Goal: Task Accomplishment & Management: Manage account settings

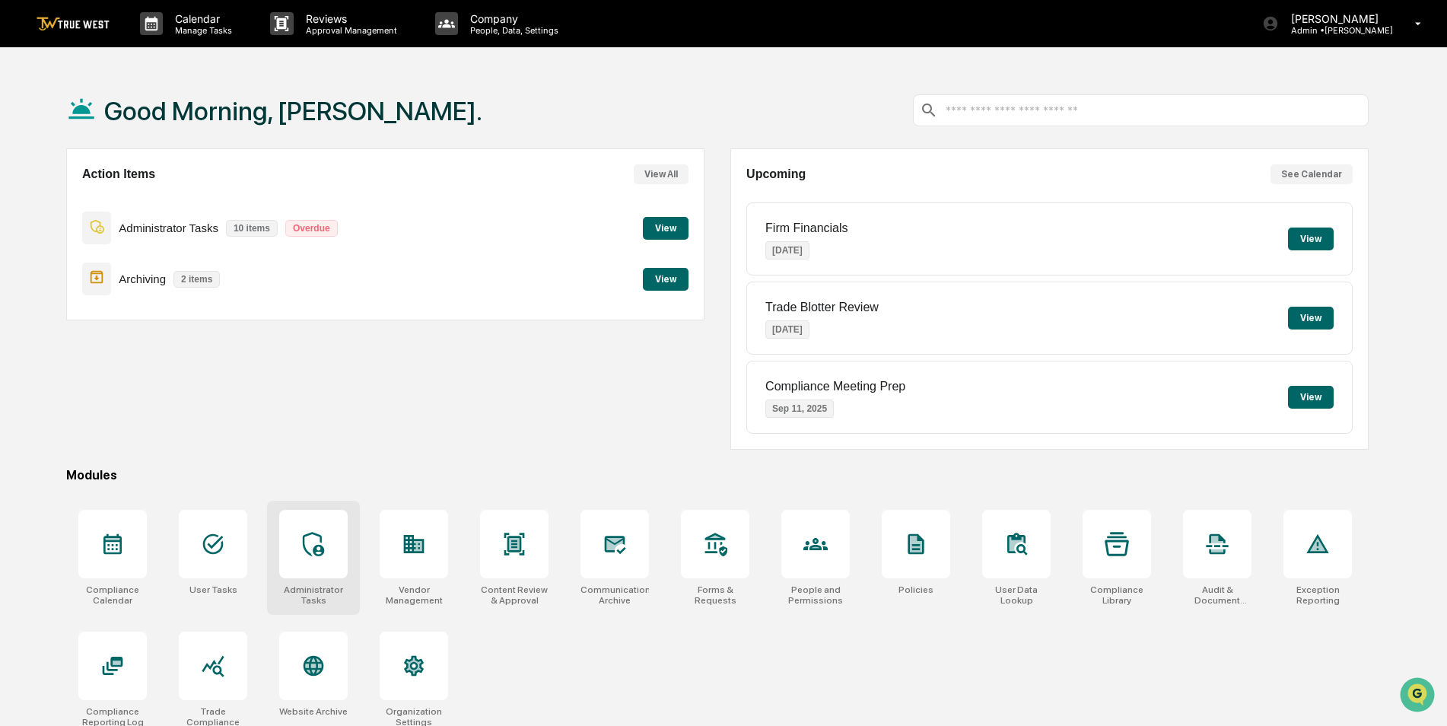
click at [323, 565] on div at bounding box center [313, 544] width 68 height 68
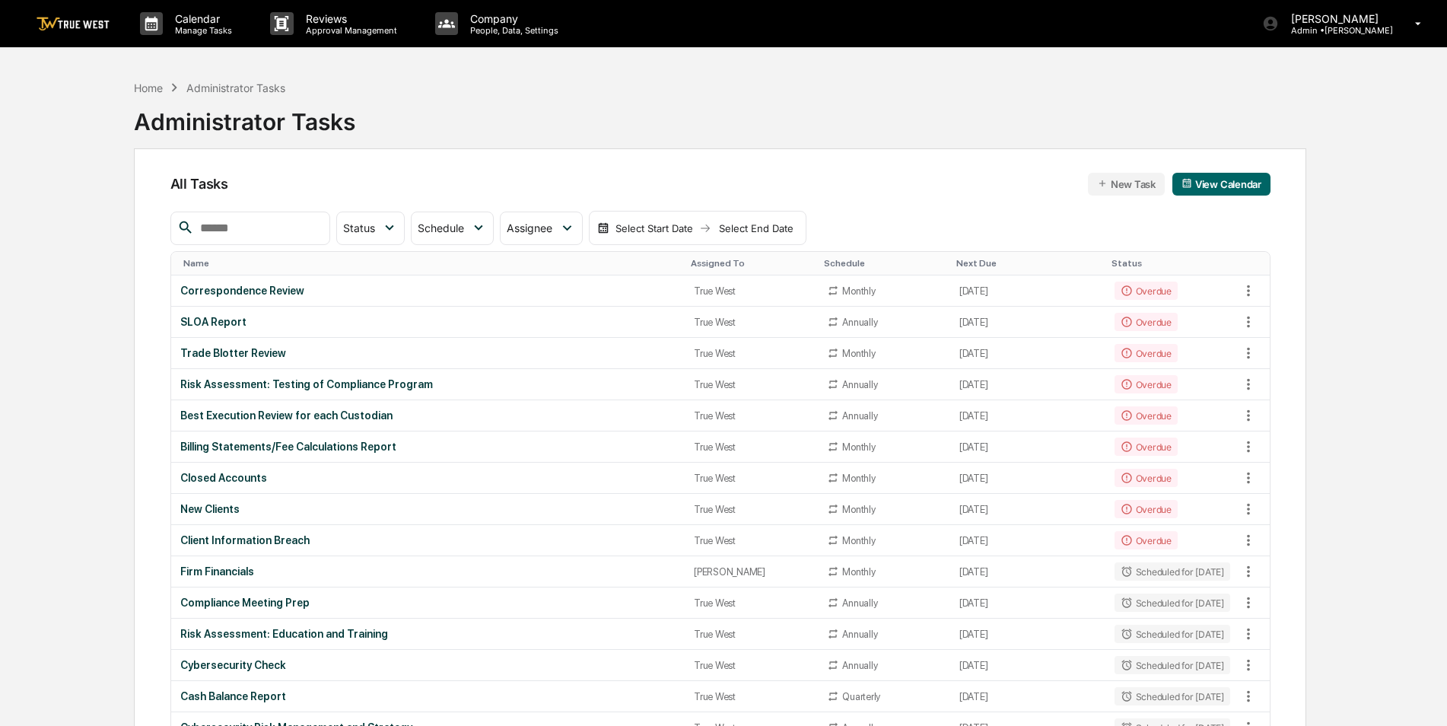
click at [280, 237] on input "text" at bounding box center [258, 228] width 129 height 20
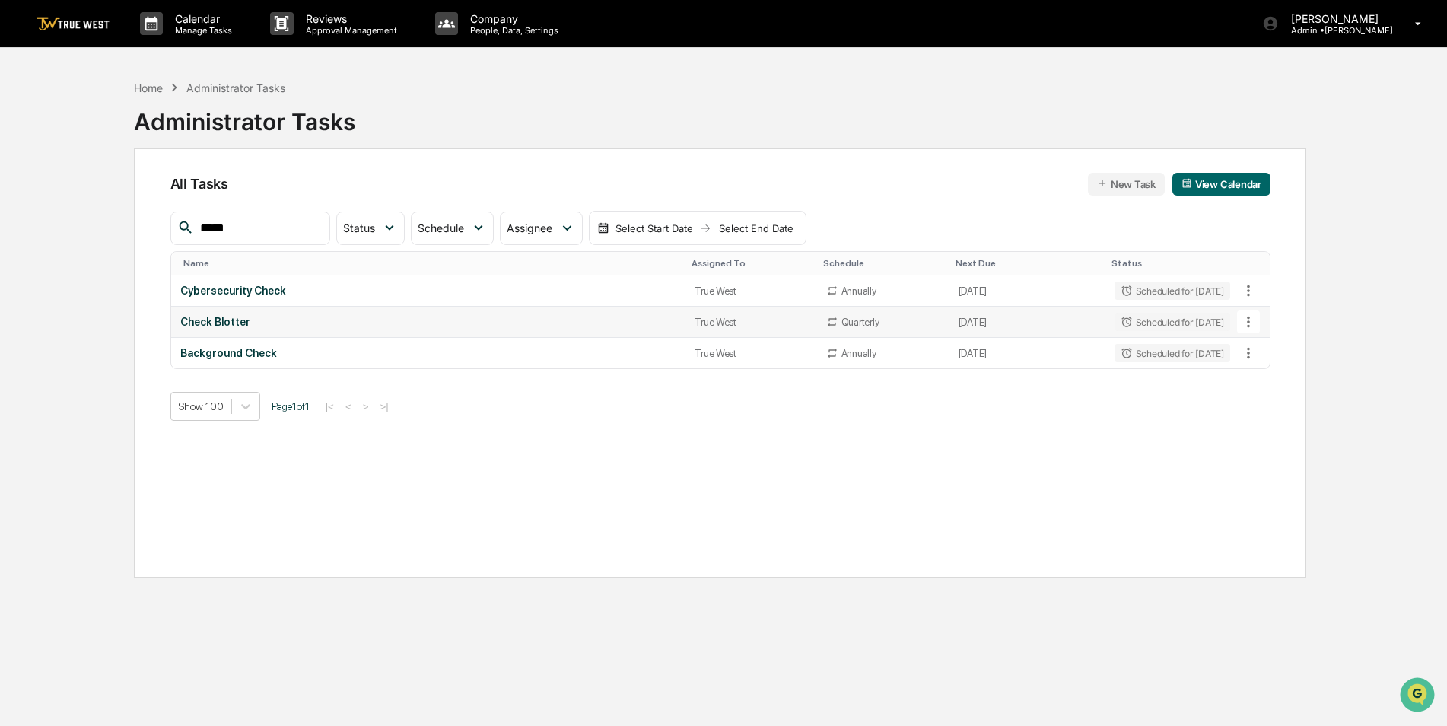
click at [234, 323] on div "Check Blotter" at bounding box center [428, 322] width 497 height 12
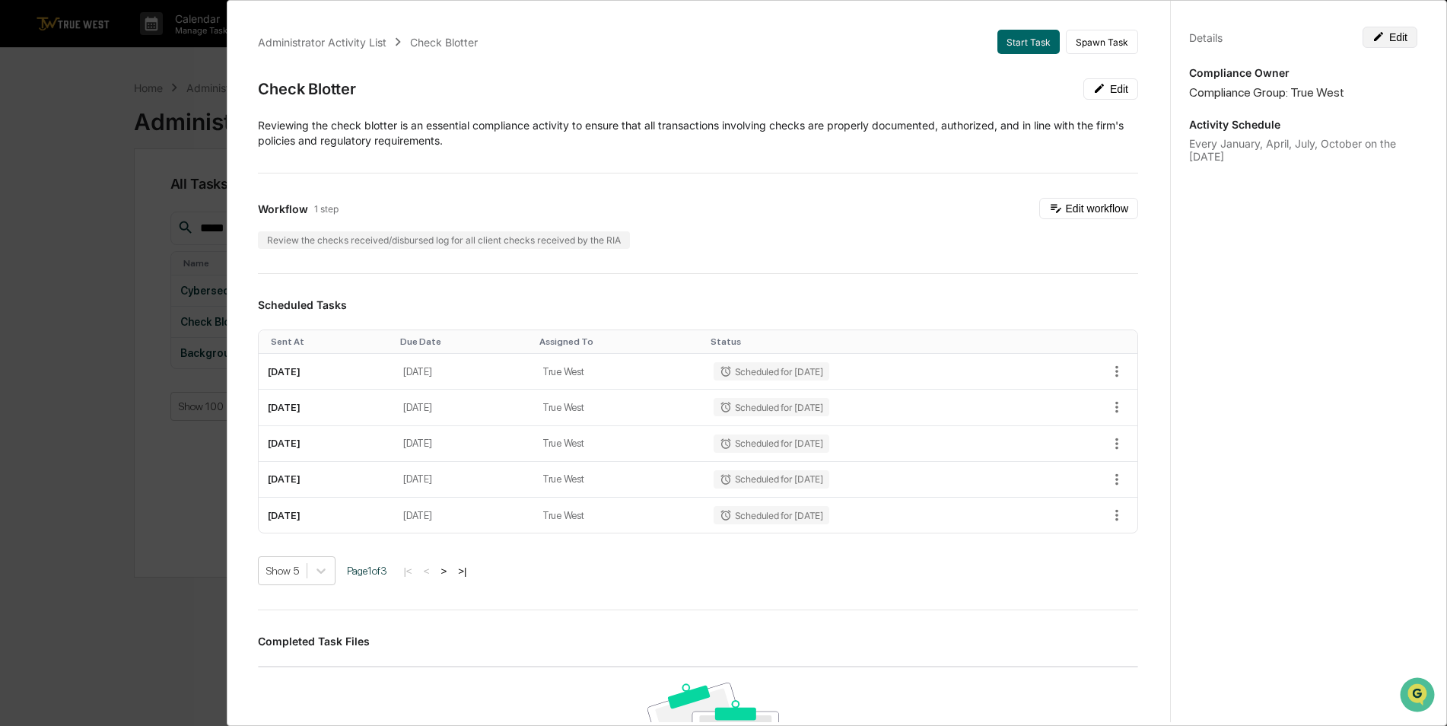
click at [1392, 44] on button "Edit" at bounding box center [1390, 37] width 55 height 21
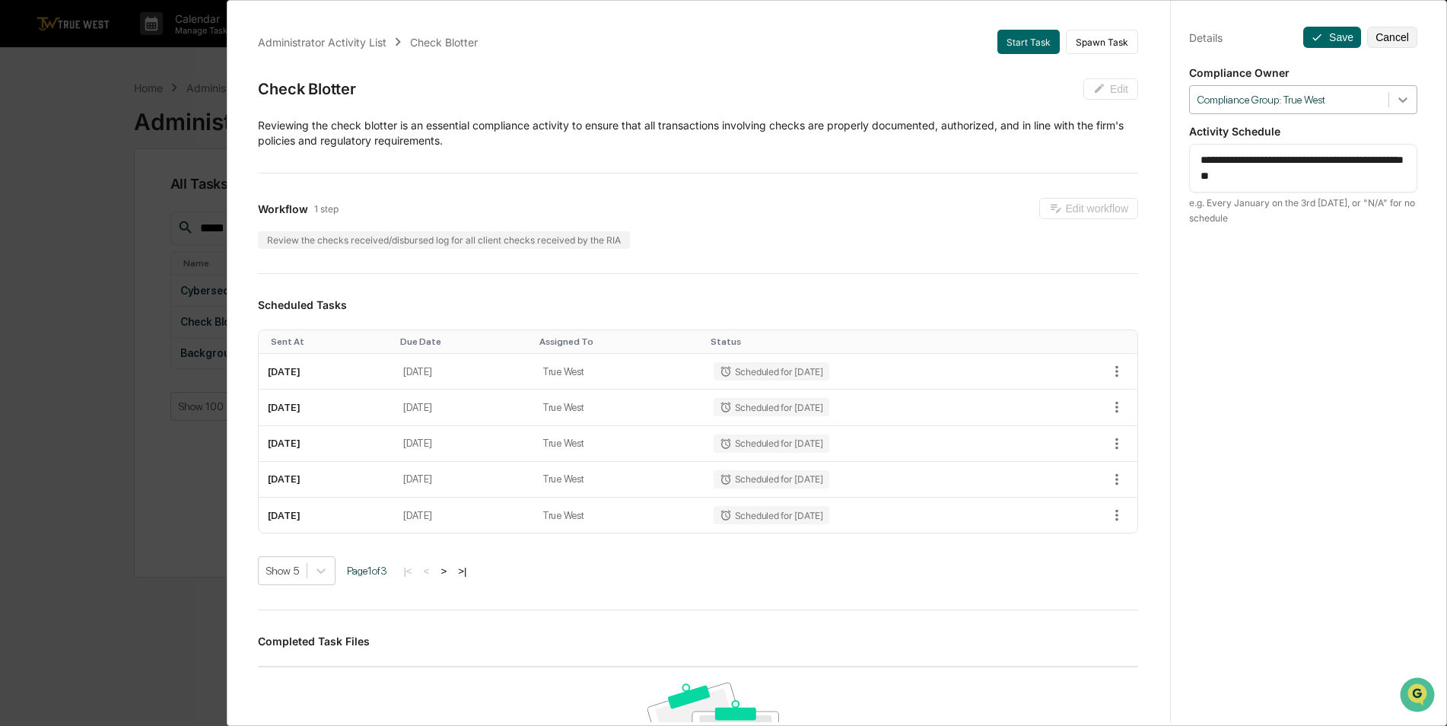
click at [1402, 104] on icon at bounding box center [1403, 99] width 15 height 15
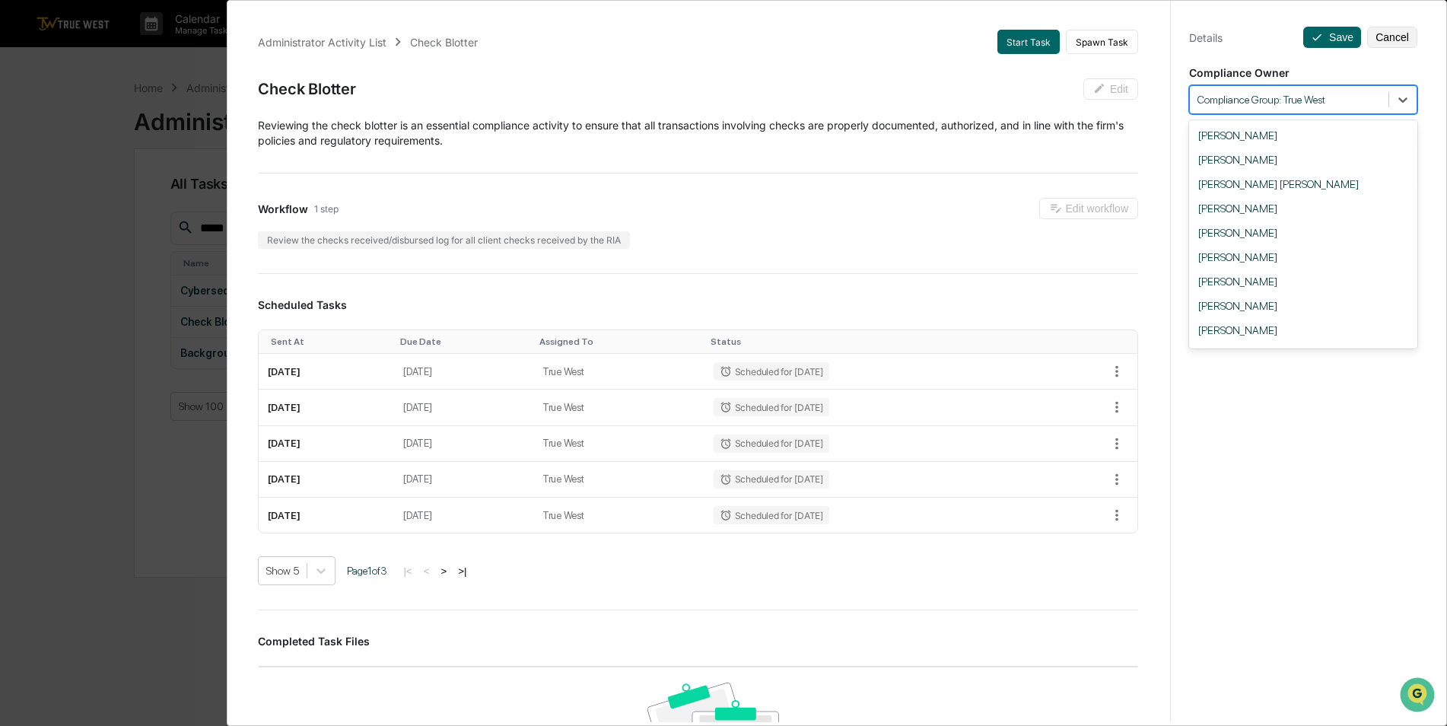
scroll to position [70, 0]
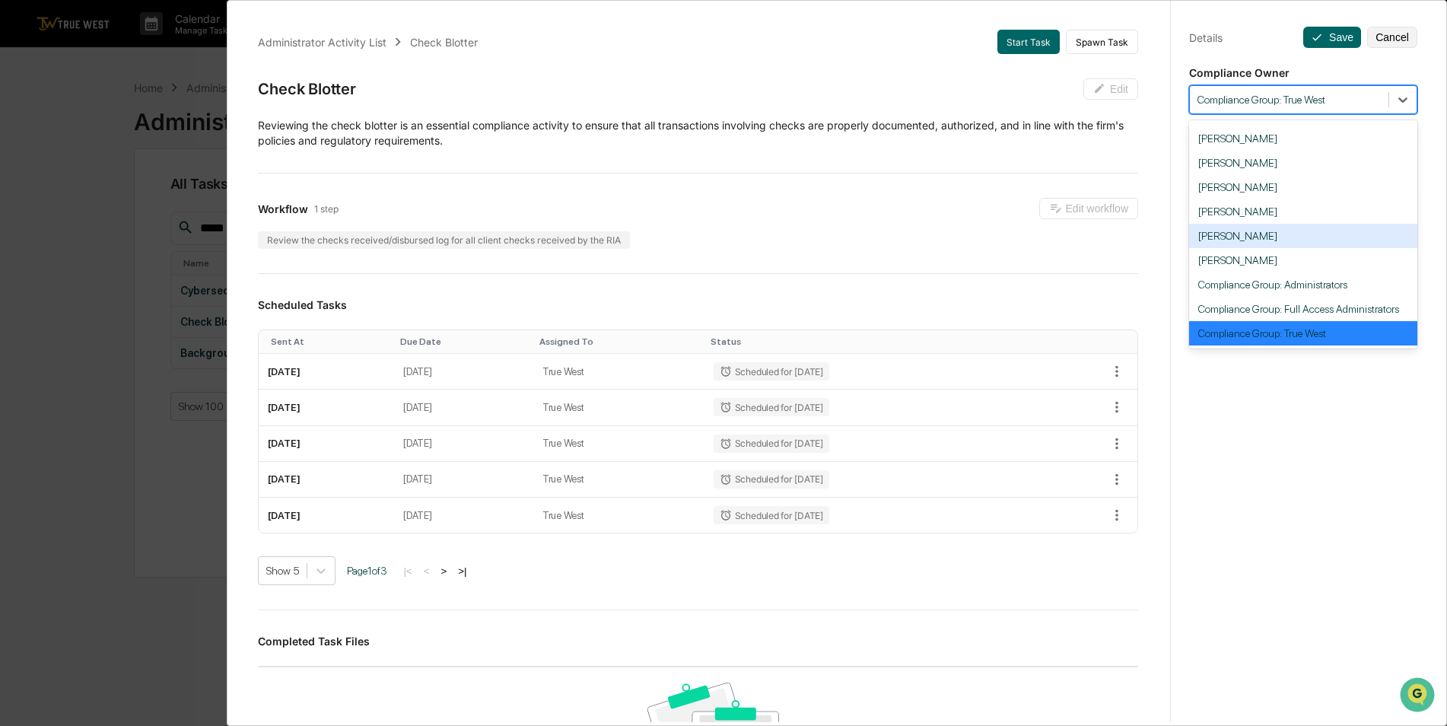
click at [1297, 233] on div "Prescott Busk" at bounding box center [1303, 236] width 228 height 24
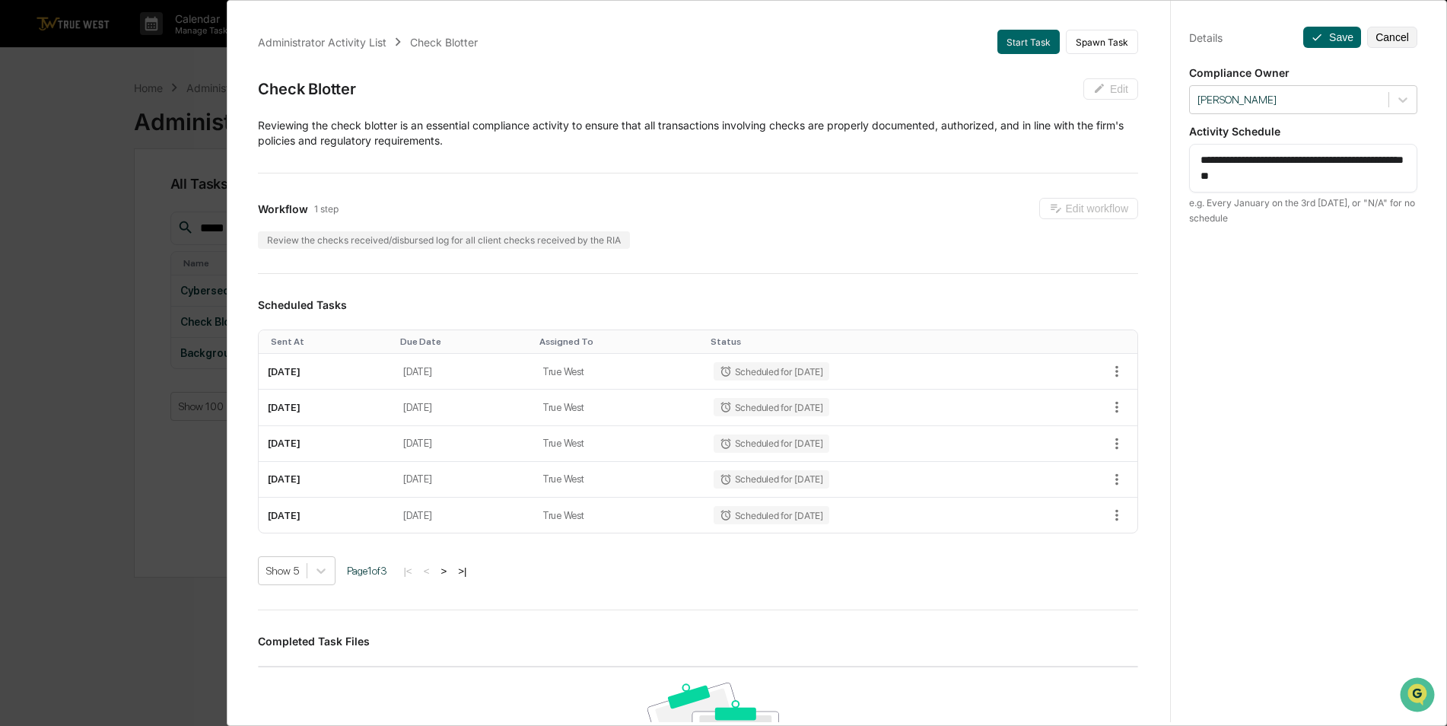
click at [1337, 48] on div "**********" at bounding box center [1303, 377] width 266 height 762
click at [1329, 36] on button "Save" at bounding box center [1332, 37] width 58 height 21
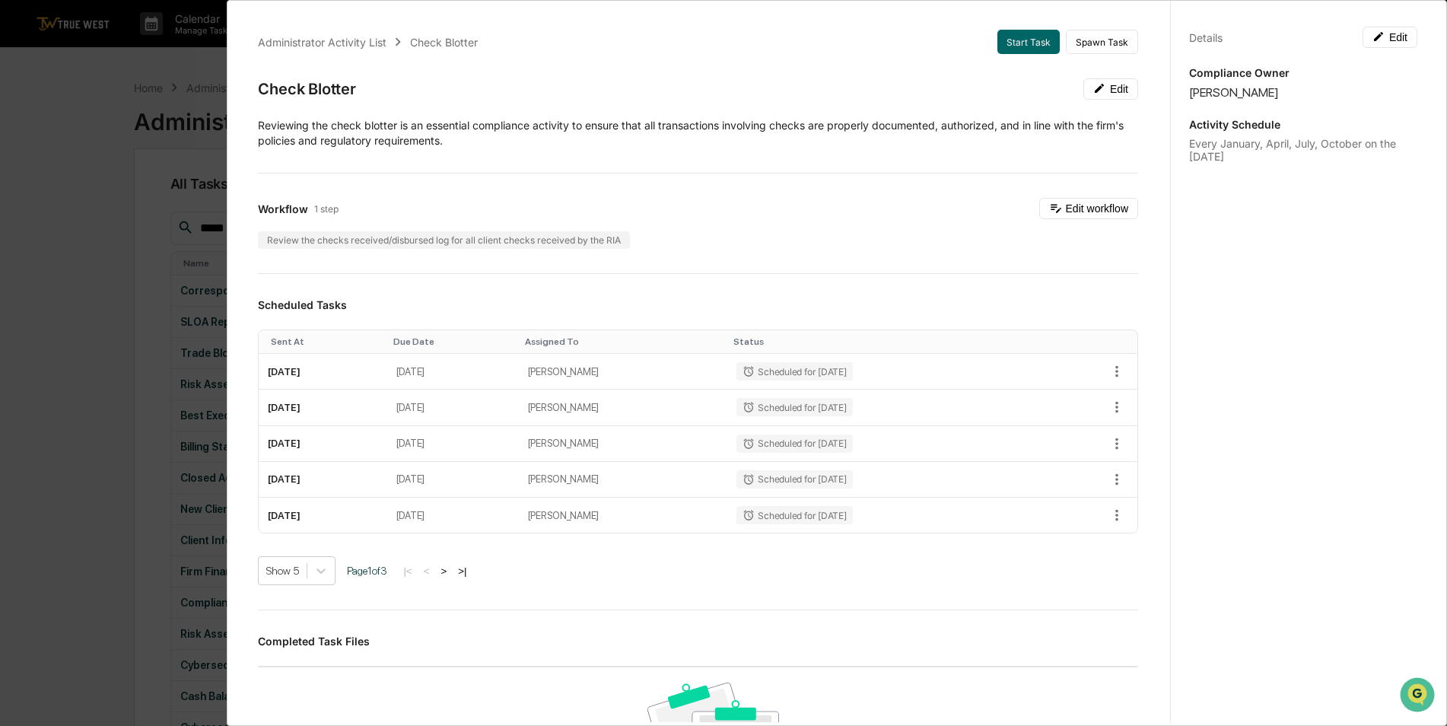
click at [49, 400] on div "Administrator Activity List Check Blotter Start Task Spawn Task Check Blotter E…" at bounding box center [723, 363] width 1447 height 726
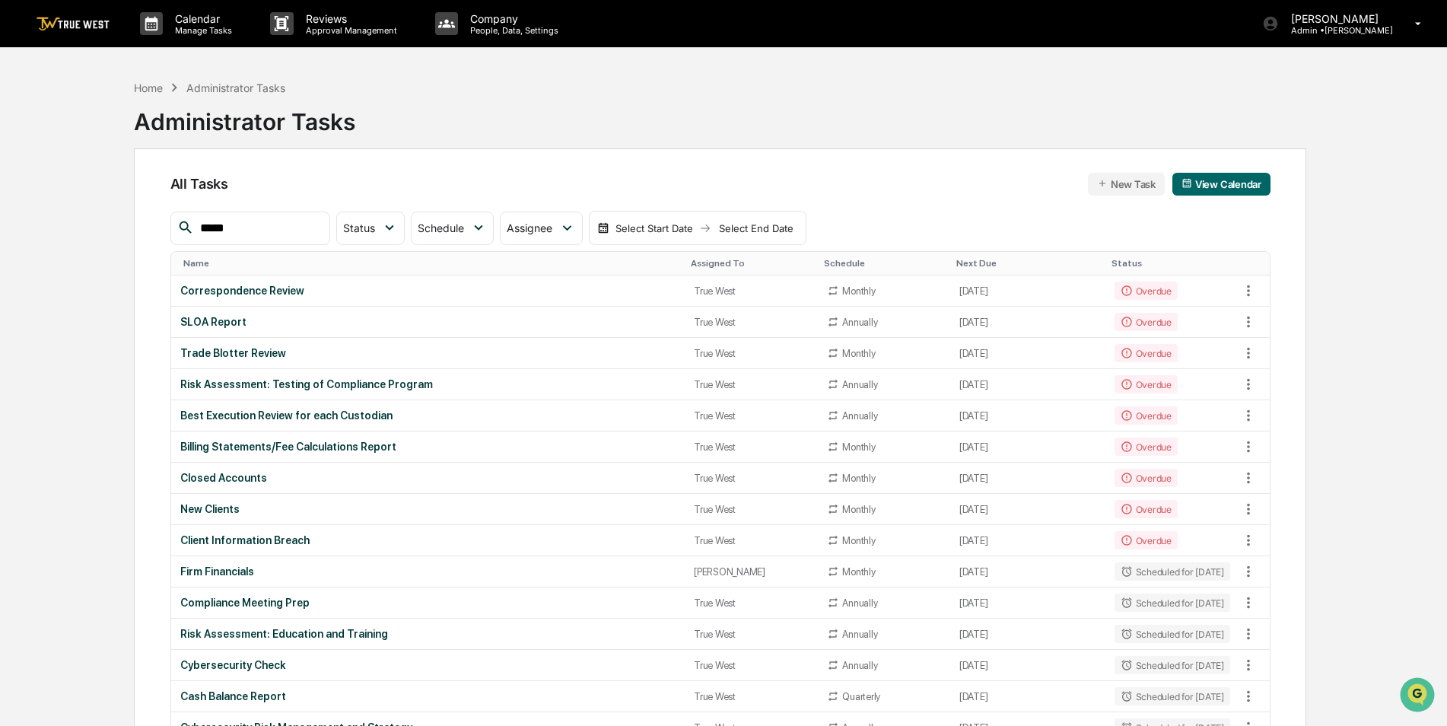
click at [250, 226] on input "*****" at bounding box center [258, 228] width 129 height 20
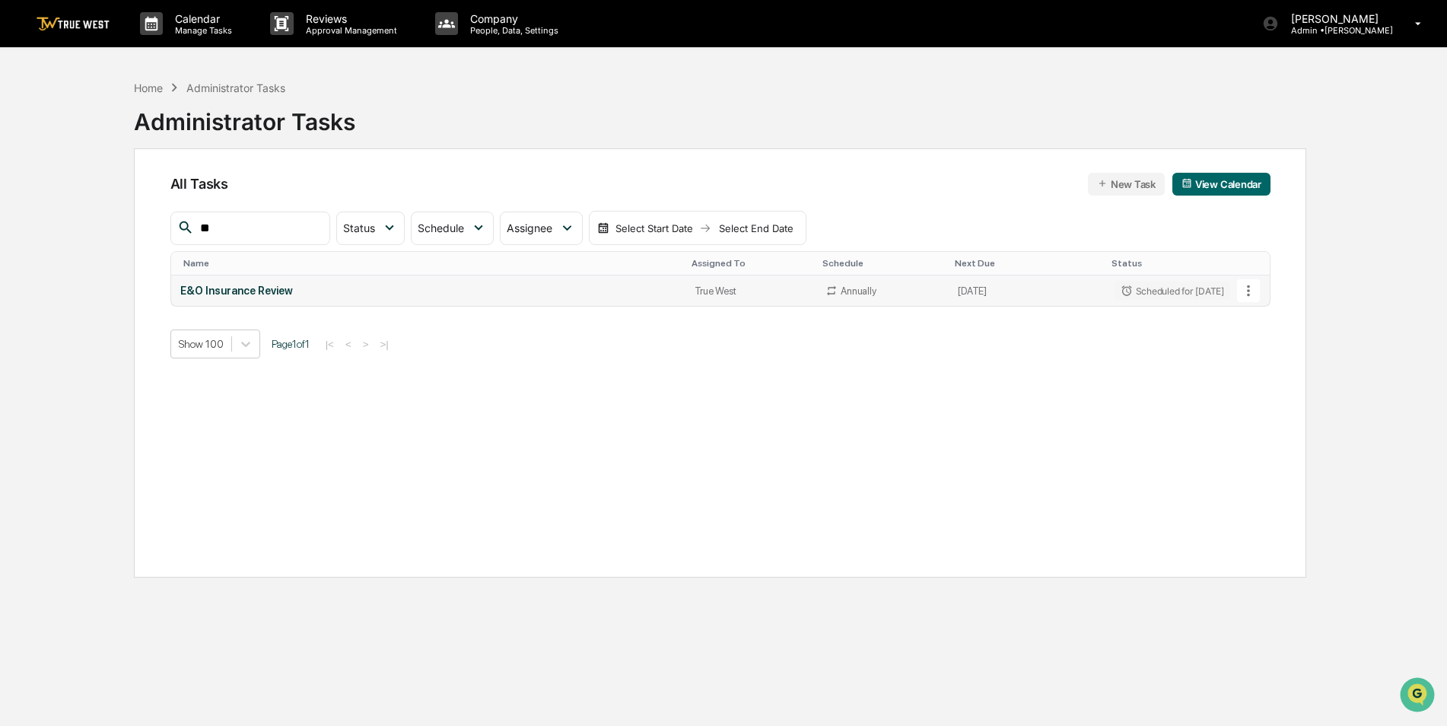
click at [465, 298] on td "E&O Insurance Review" at bounding box center [428, 290] width 514 height 30
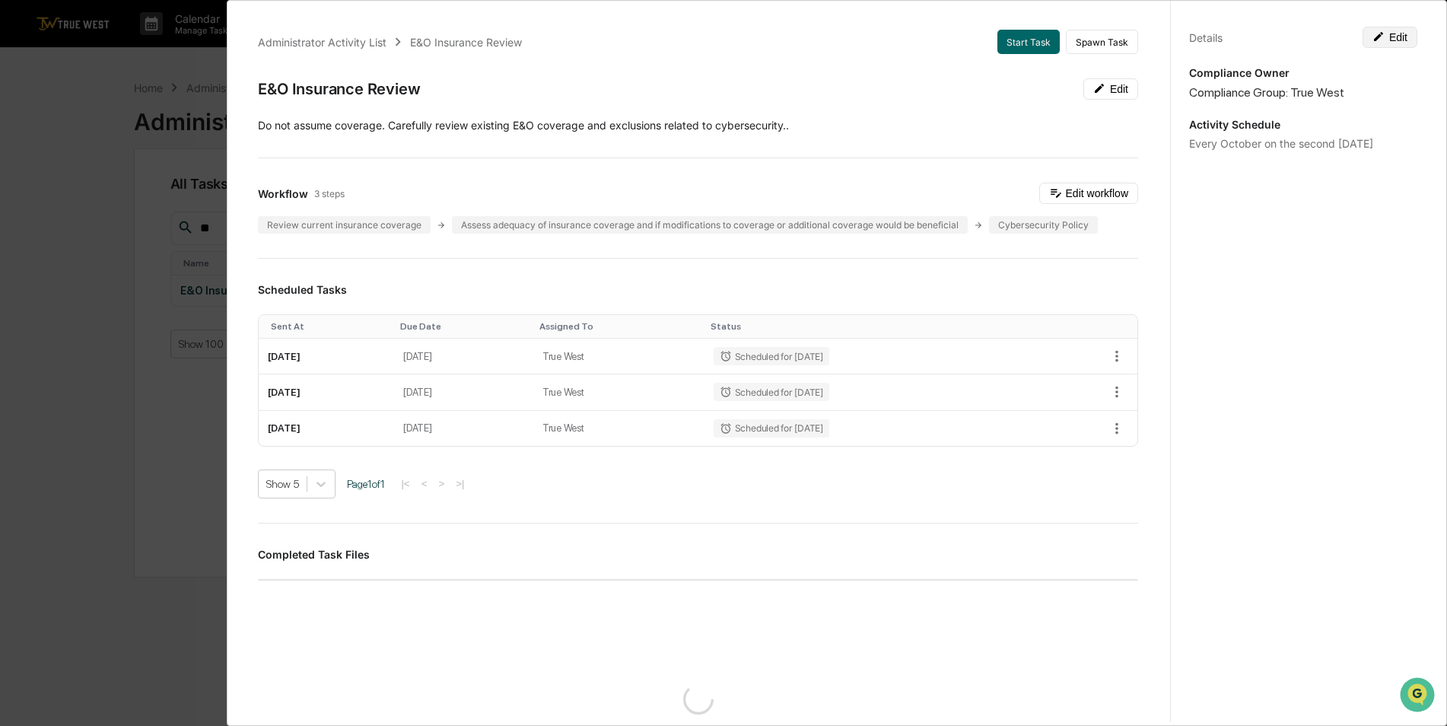
click at [1396, 30] on button "Edit" at bounding box center [1390, 37] width 55 height 21
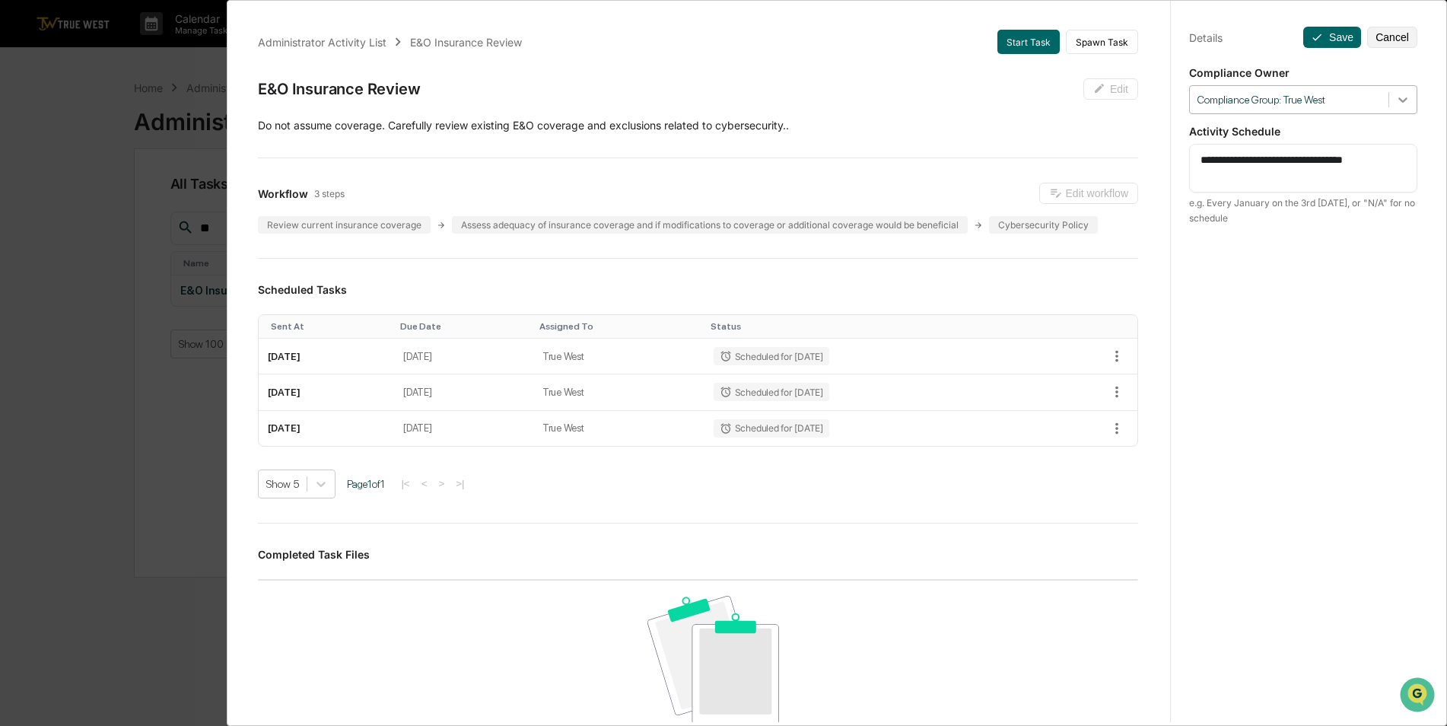
click at [1402, 97] on icon at bounding box center [1403, 99] width 15 height 15
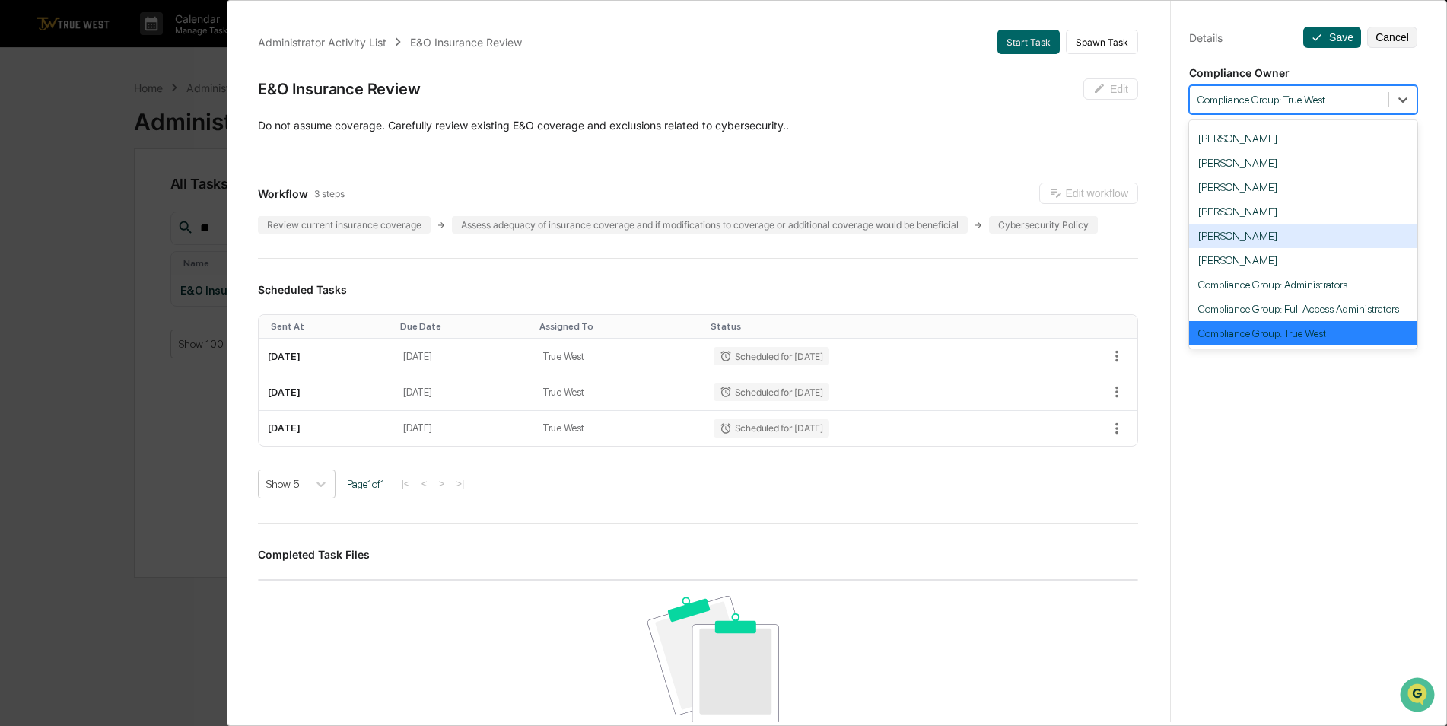
click at [1299, 226] on div "Prescott Busk" at bounding box center [1303, 236] width 228 height 24
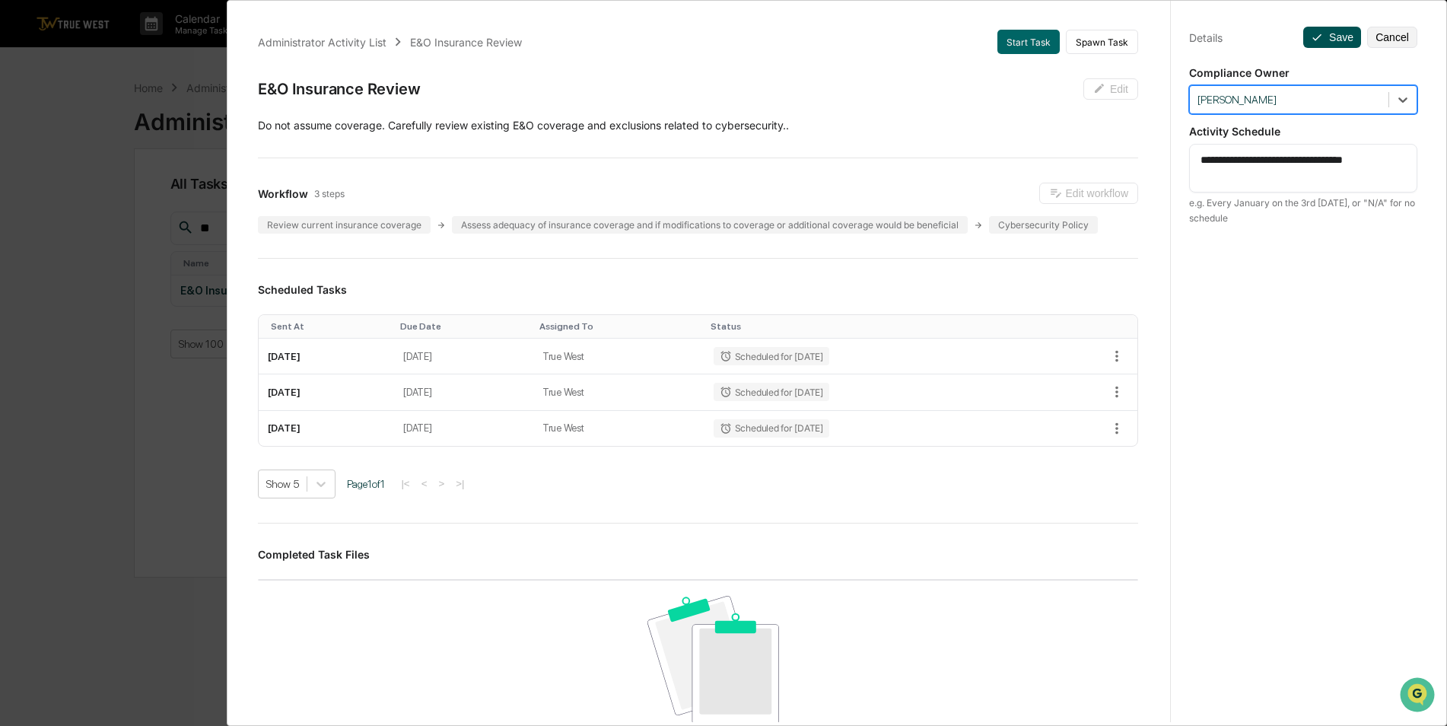
click at [1322, 37] on button "Save" at bounding box center [1332, 37] width 58 height 21
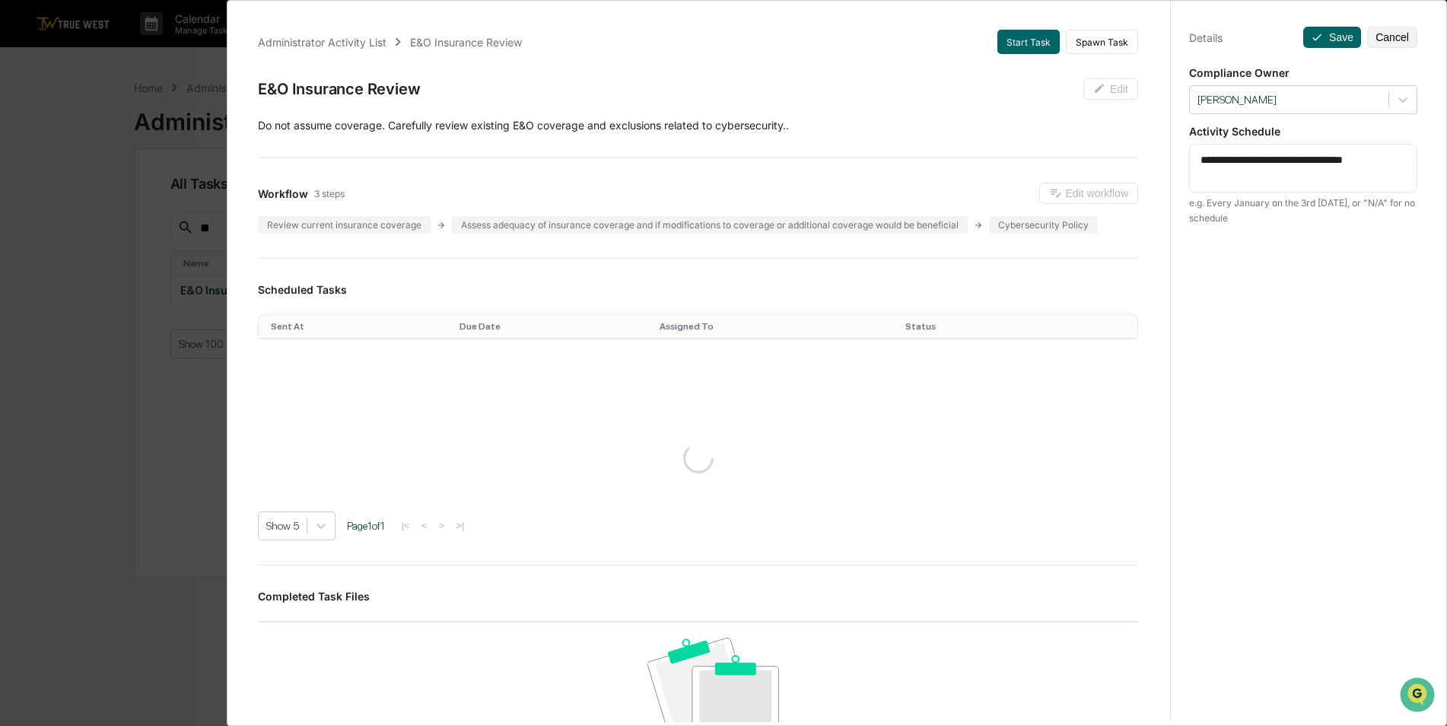
click at [66, 423] on div "**********" at bounding box center [723, 363] width 1447 height 726
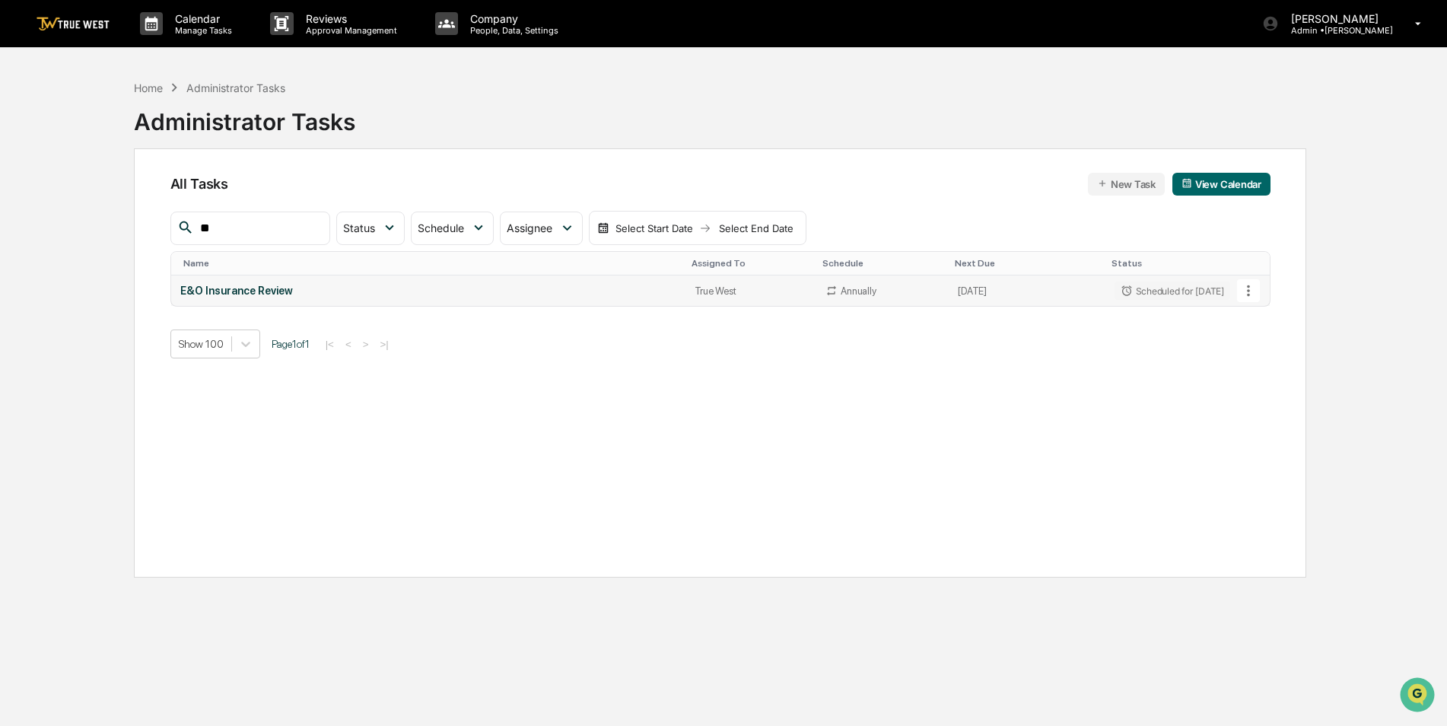
click at [467, 296] on div "E&O Insurance Review" at bounding box center [428, 291] width 496 height 12
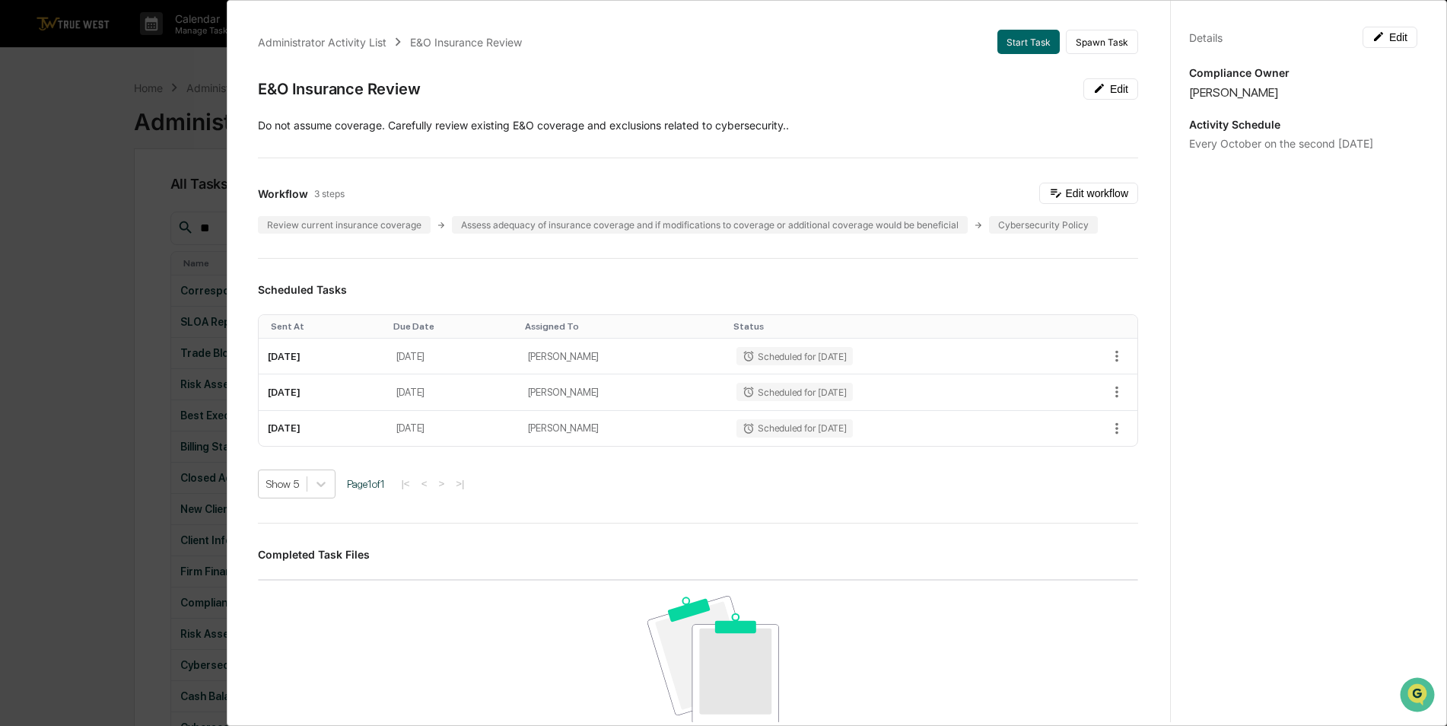
click at [120, 325] on div "Administrator Activity List E&O Insurance Review Start Task Spawn Task E&O Insu…" at bounding box center [723, 363] width 1447 height 726
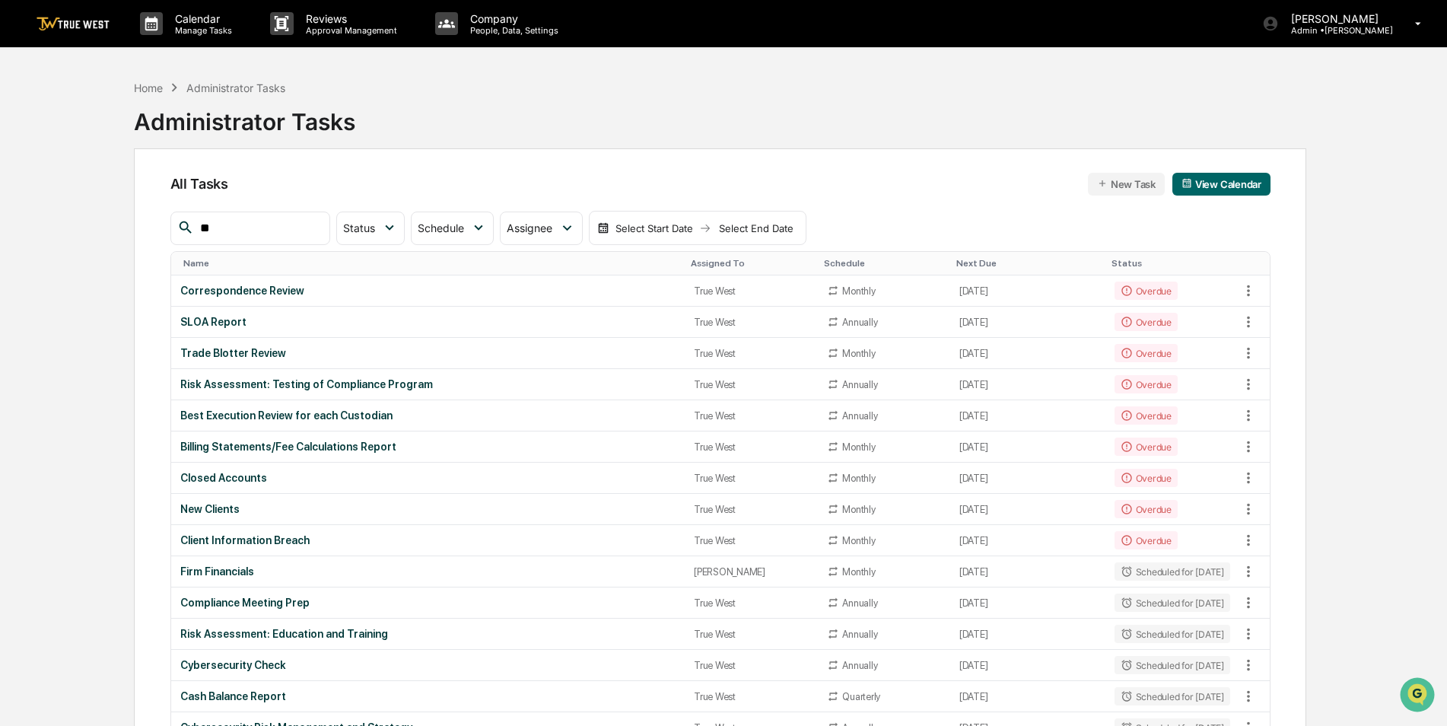
click at [256, 228] on input "**" at bounding box center [258, 228] width 129 height 20
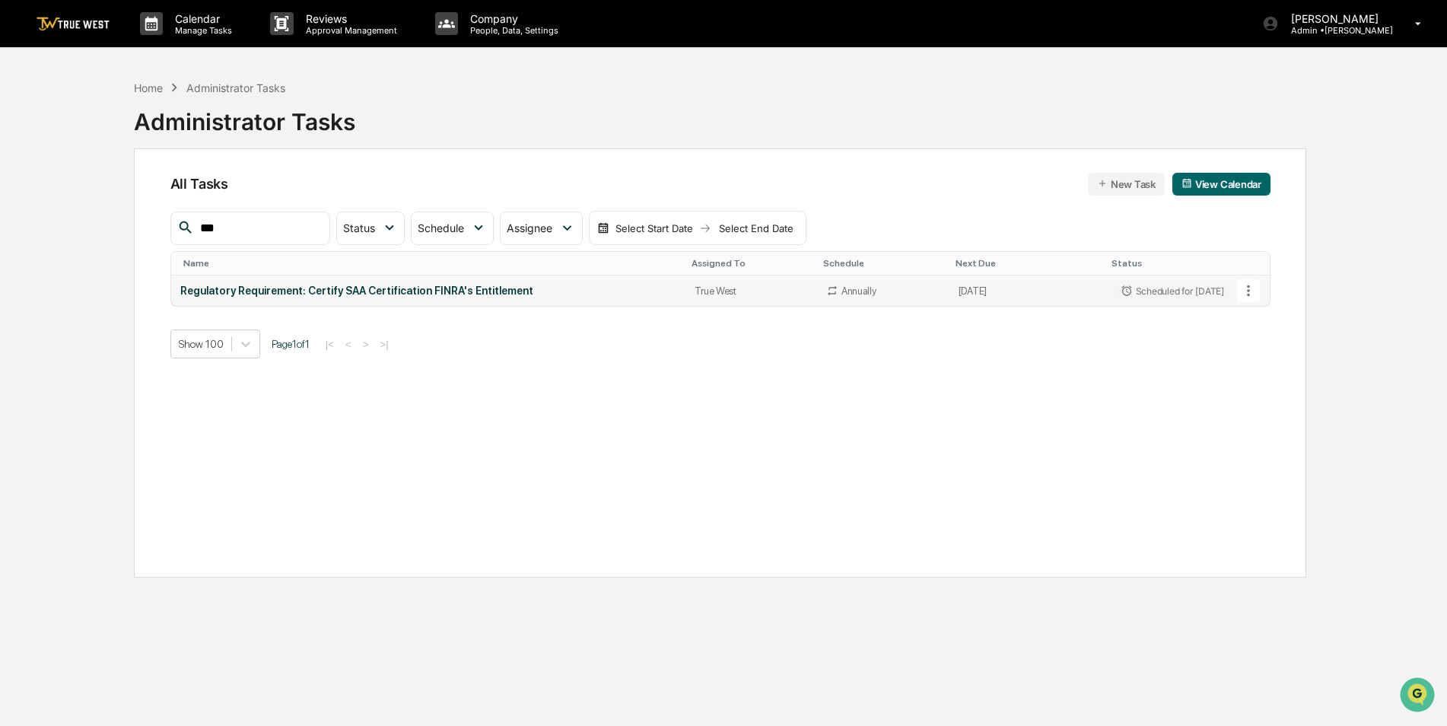
click at [403, 305] on td "Regulatory Requirement: Certify SAA Certification FINRA's Entitlement" at bounding box center [428, 290] width 515 height 30
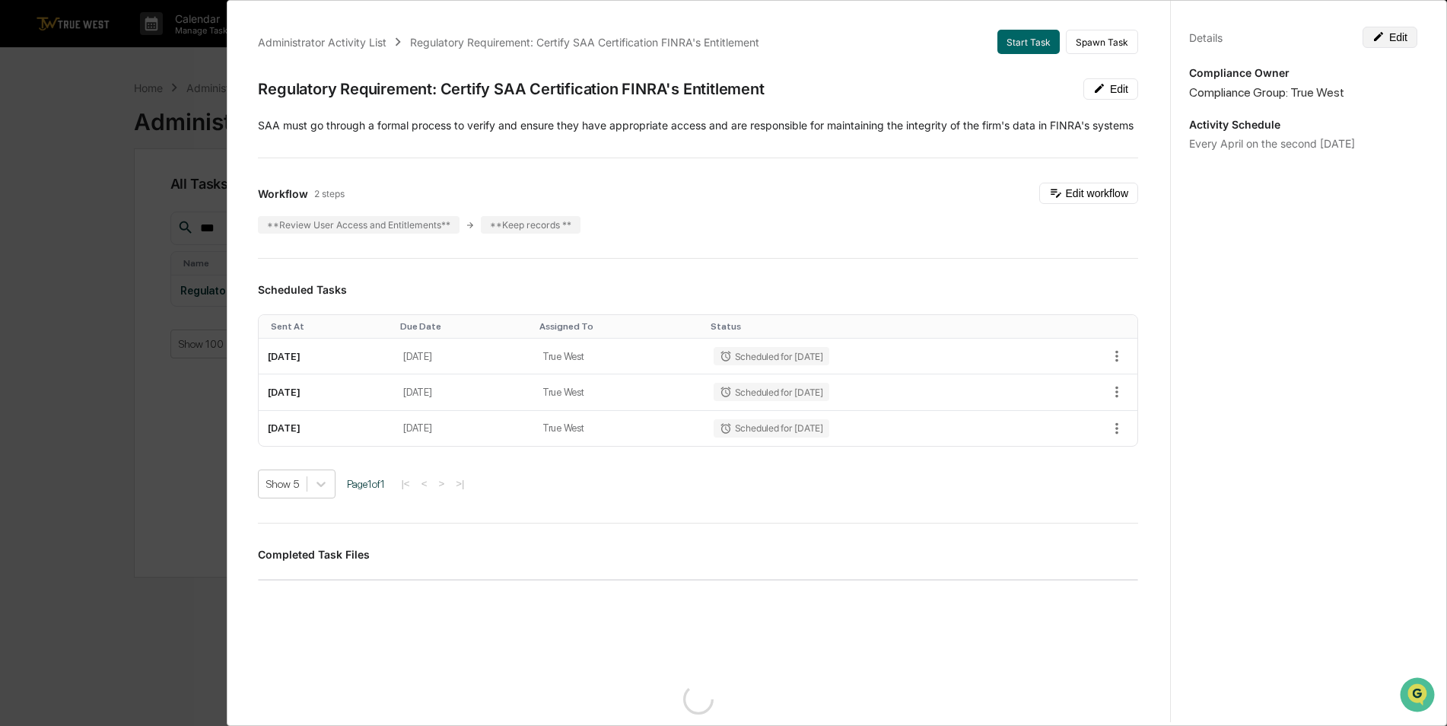
click at [1382, 47] on button "Edit" at bounding box center [1390, 37] width 55 height 21
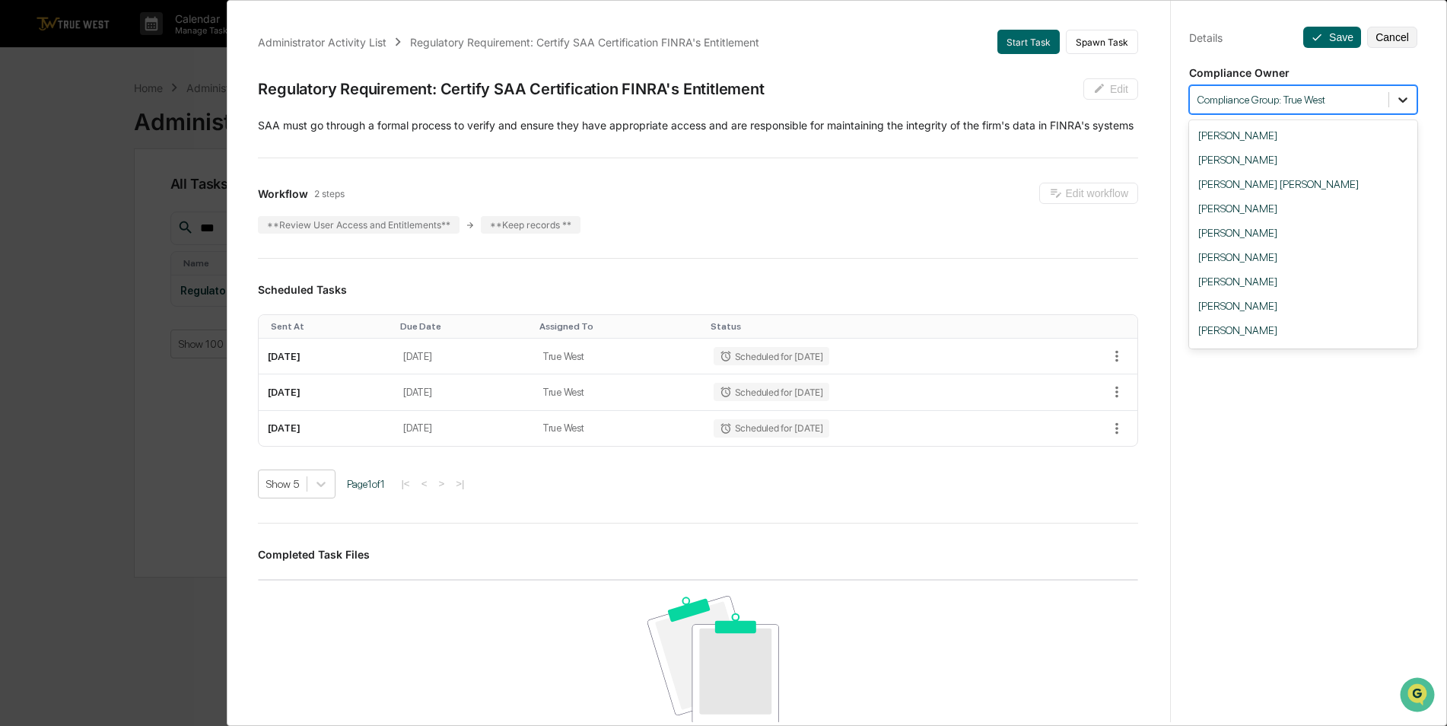
click at [1397, 91] on div at bounding box center [1402, 99] width 27 height 27
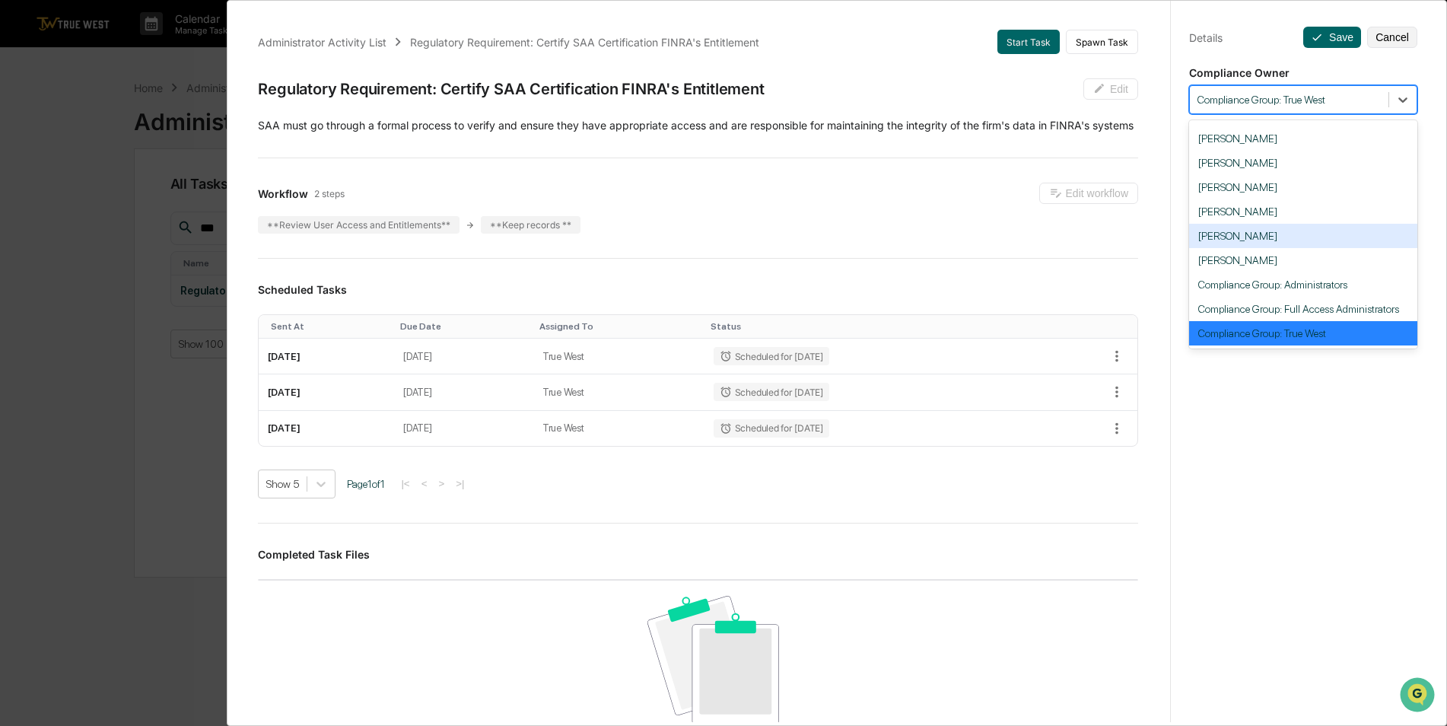
click at [1284, 245] on div "Prescott Busk" at bounding box center [1303, 236] width 228 height 24
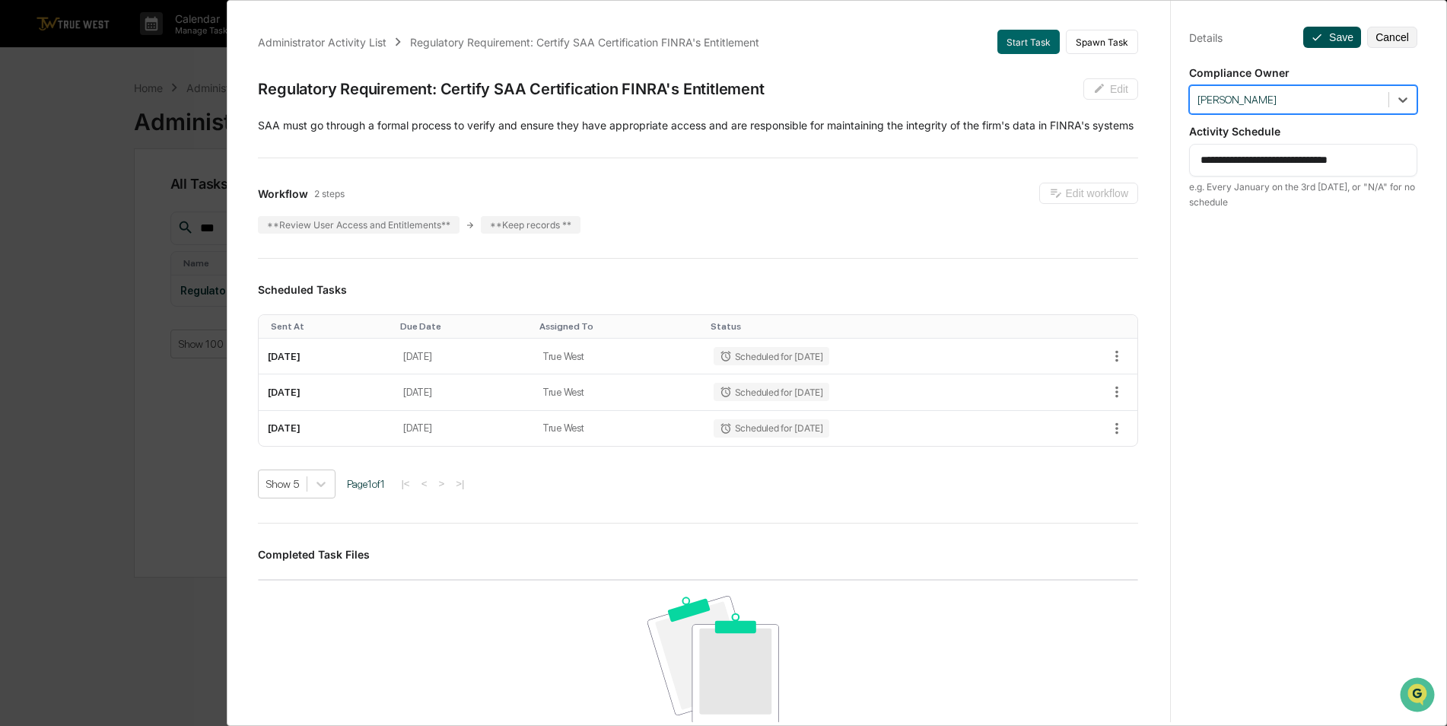
click at [1329, 42] on button "Save" at bounding box center [1332, 37] width 58 height 21
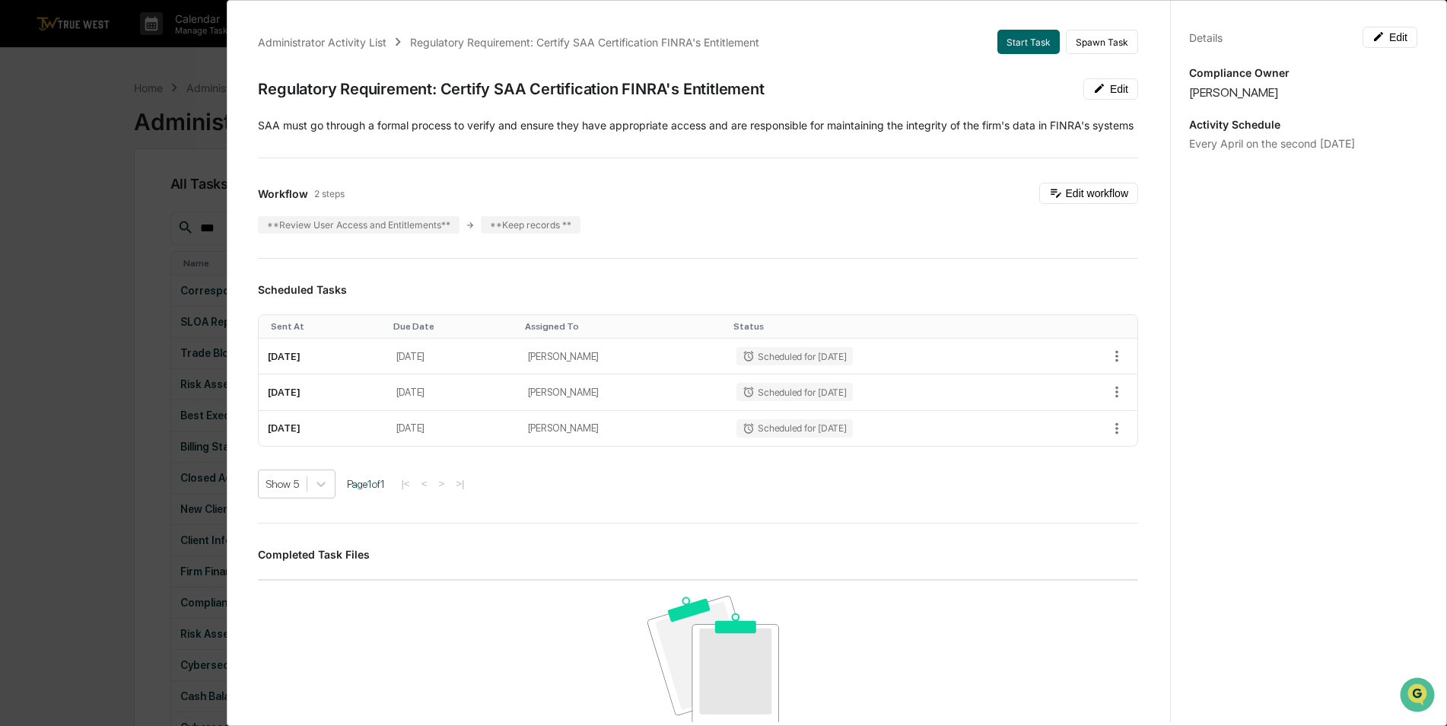
click at [88, 406] on div "Administrator Activity List Regulatory Requirement: Certify SAA Certification F…" at bounding box center [723, 363] width 1447 height 726
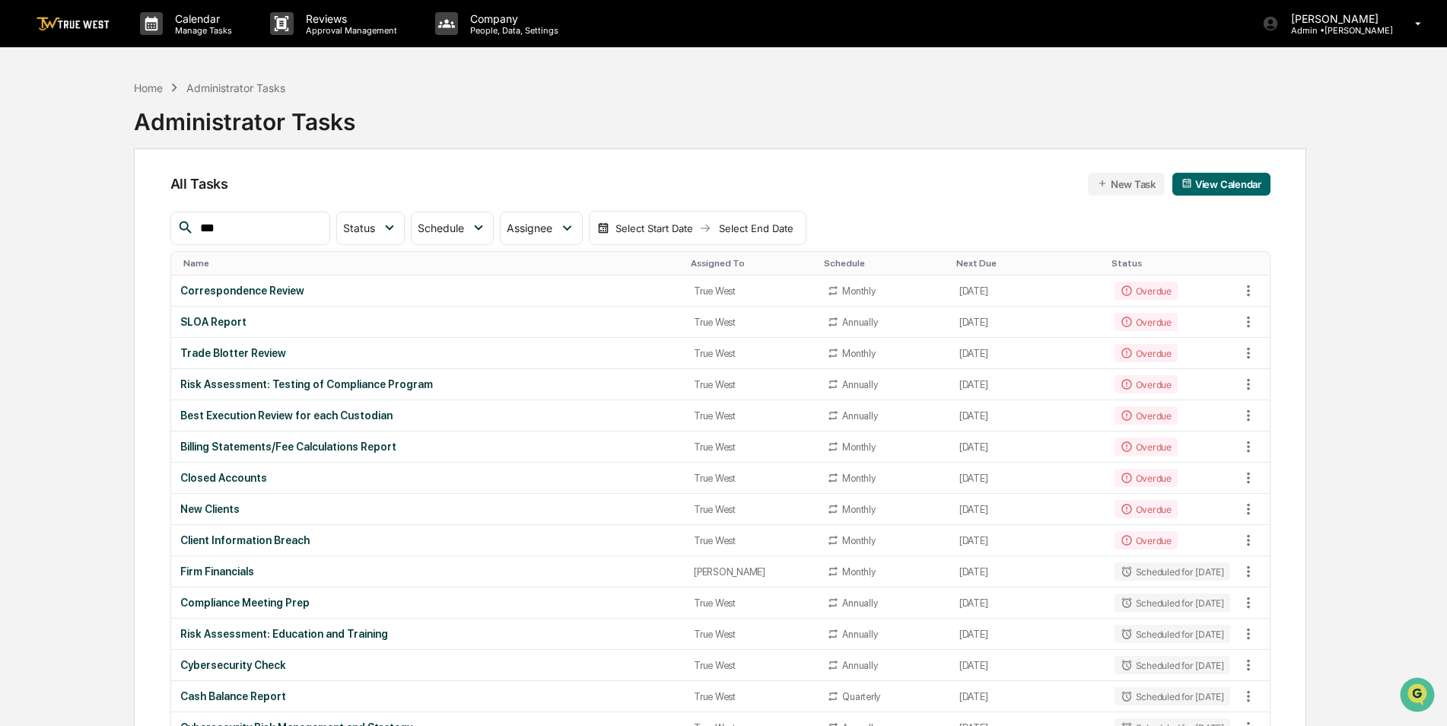
click at [247, 237] on input "***" at bounding box center [258, 228] width 129 height 20
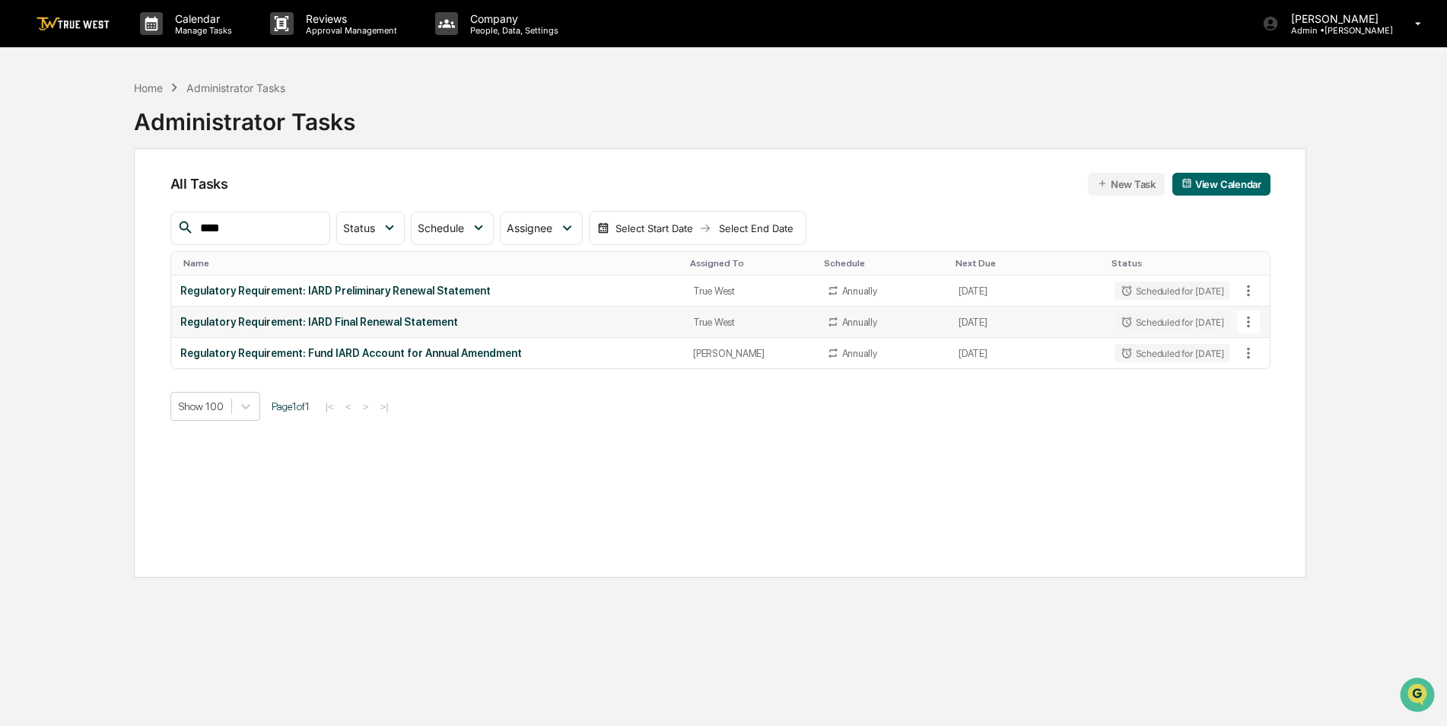
type input "****"
click at [297, 320] on div "Regulatory Requirement: IARD Final Renewal Statement" at bounding box center [427, 322] width 495 height 12
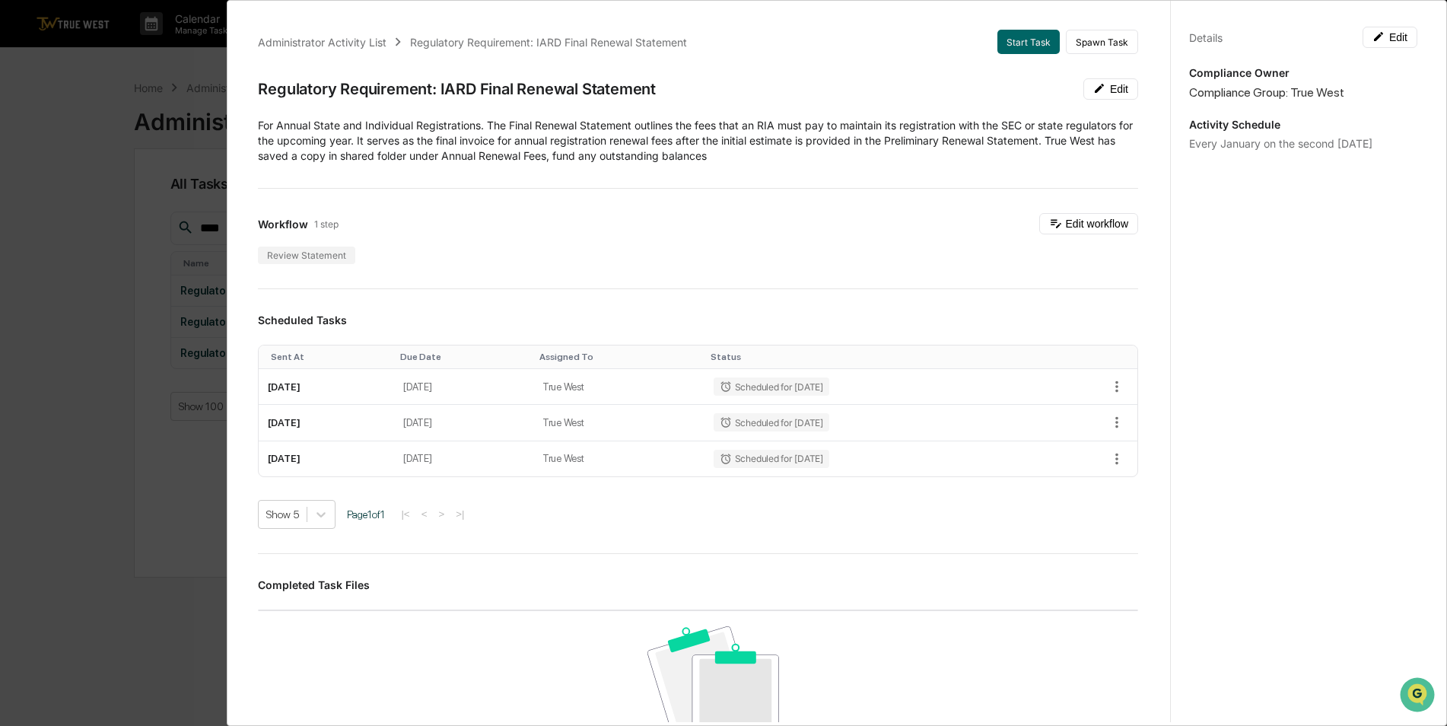
click at [28, 194] on div "Administrator Activity List Regulatory Requirement: IARD Final Renewal Statemen…" at bounding box center [723, 363] width 1447 height 726
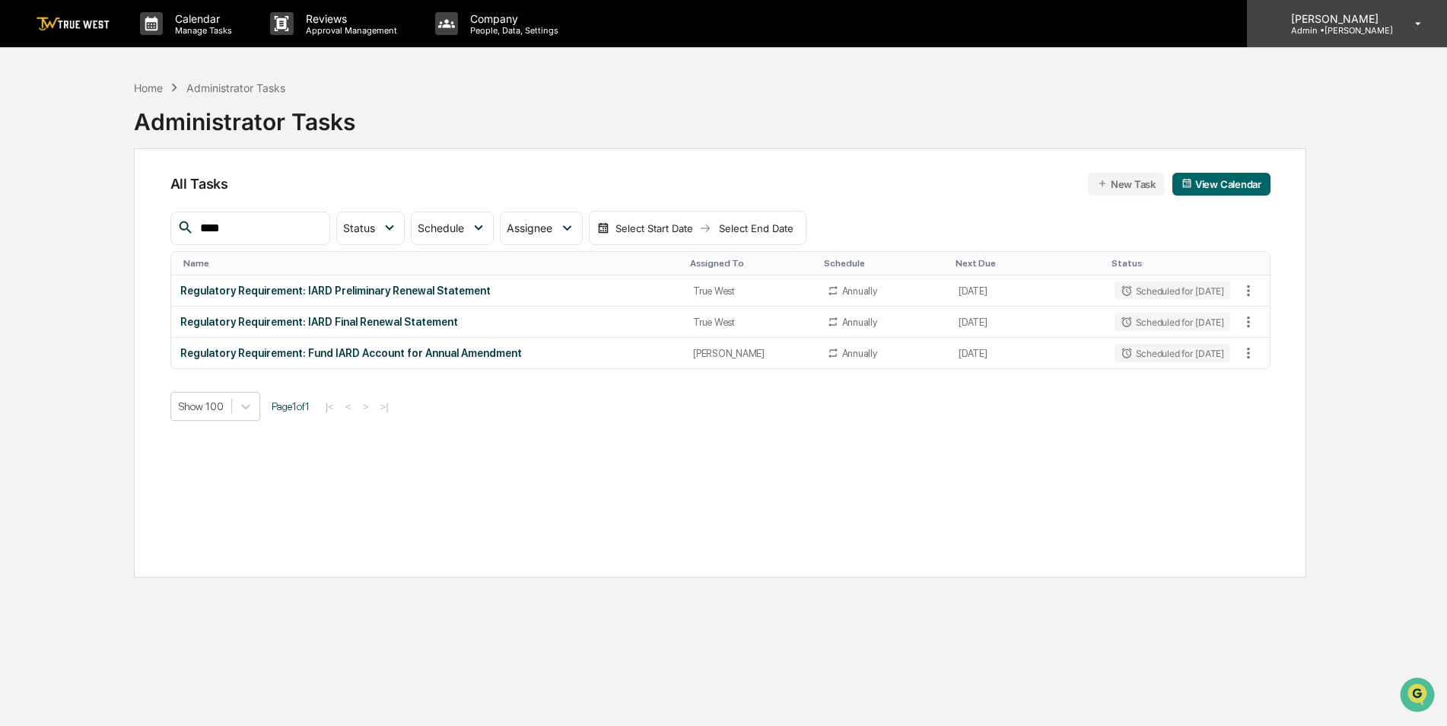
click at [1330, 36] on div "Caroline Iannucci Admin • Napier" at bounding box center [1347, 23] width 200 height 47
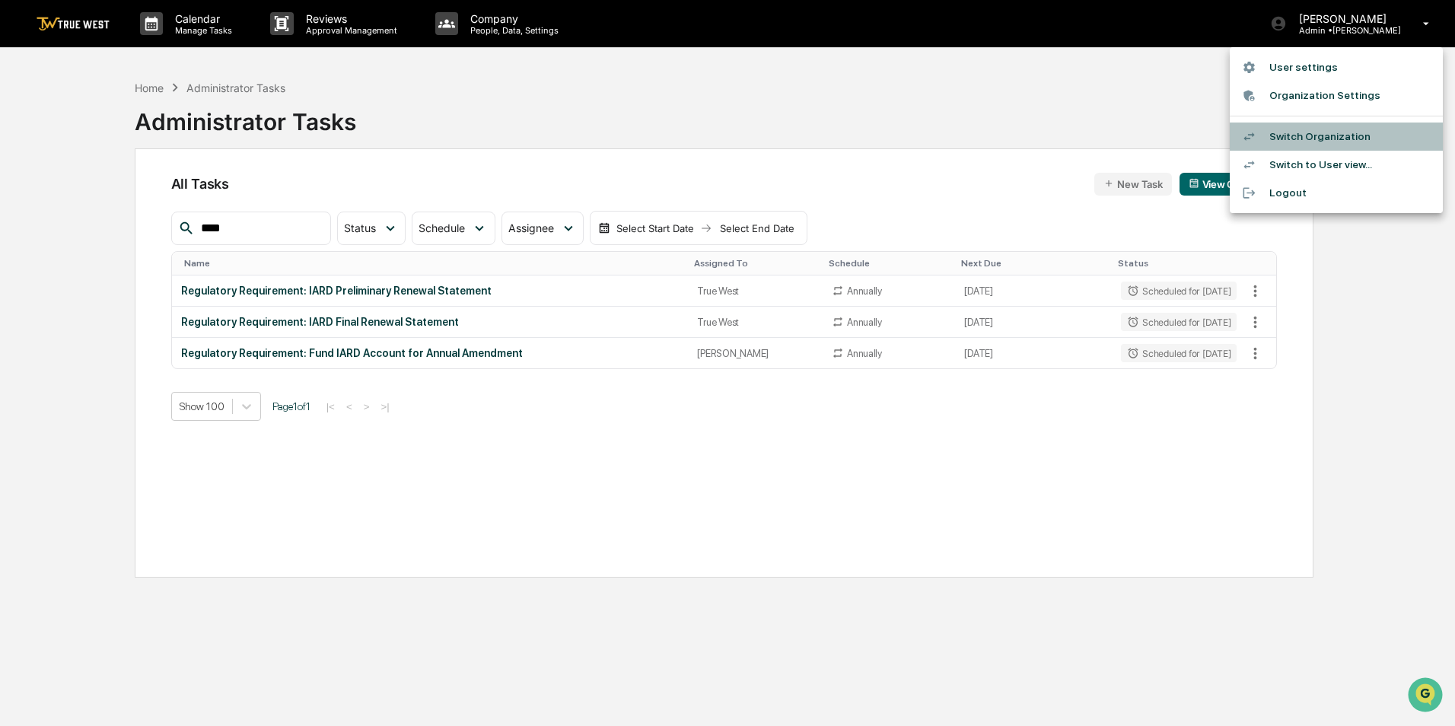
click at [1331, 137] on li "Switch Organization" at bounding box center [1336, 137] width 213 height 28
